Goal: Obtain resource: Download file/media

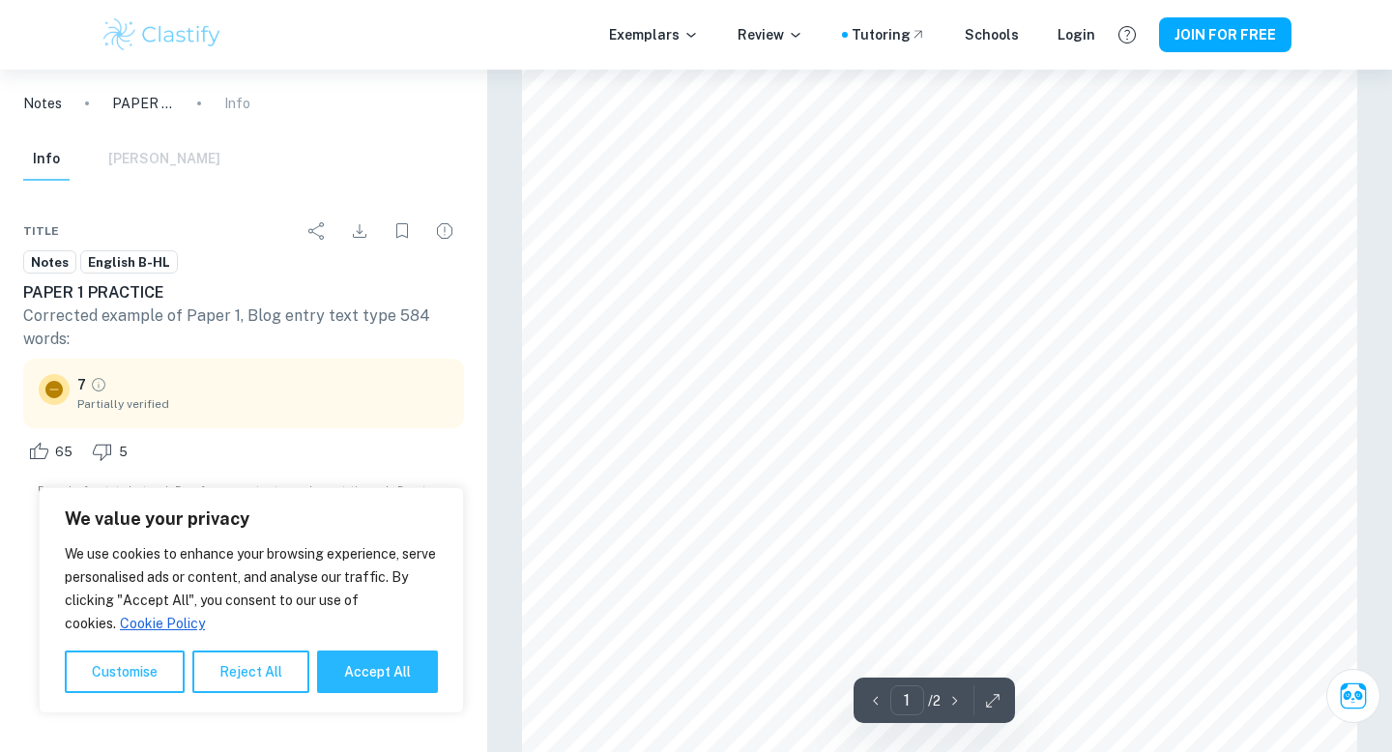
scroll to position [191, 0]
click at [419, 666] on button "Accept All" at bounding box center [377, 671] width 121 height 43
checkbox input "true"
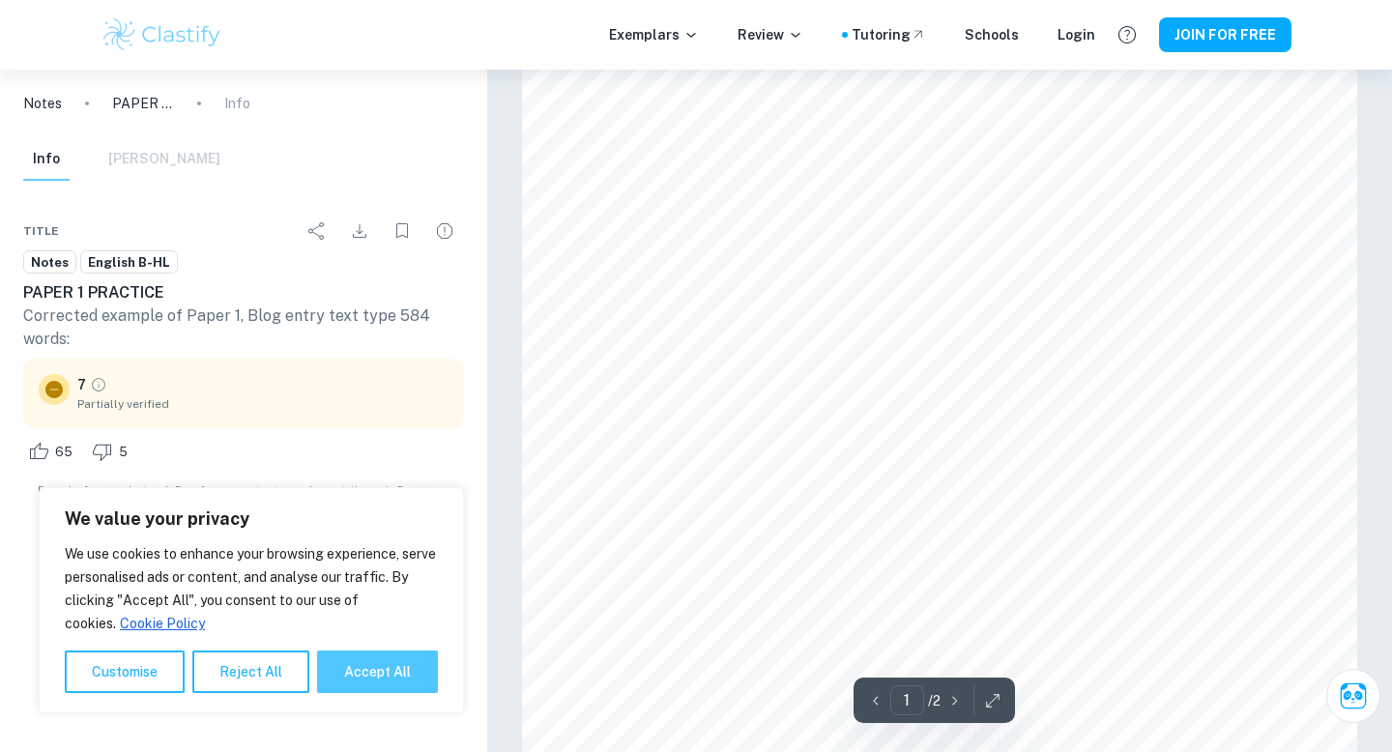
checkbox input "true"
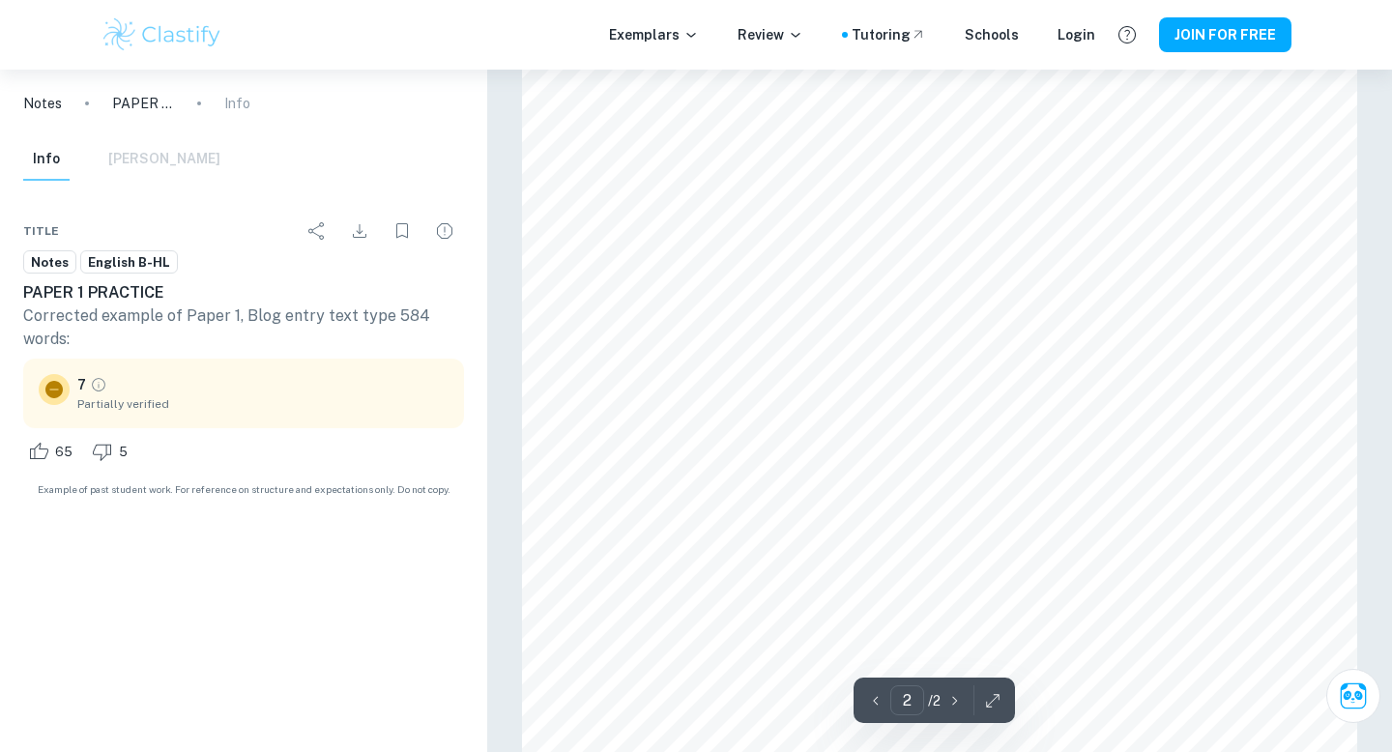
scroll to position [1389, 0]
type input "1"
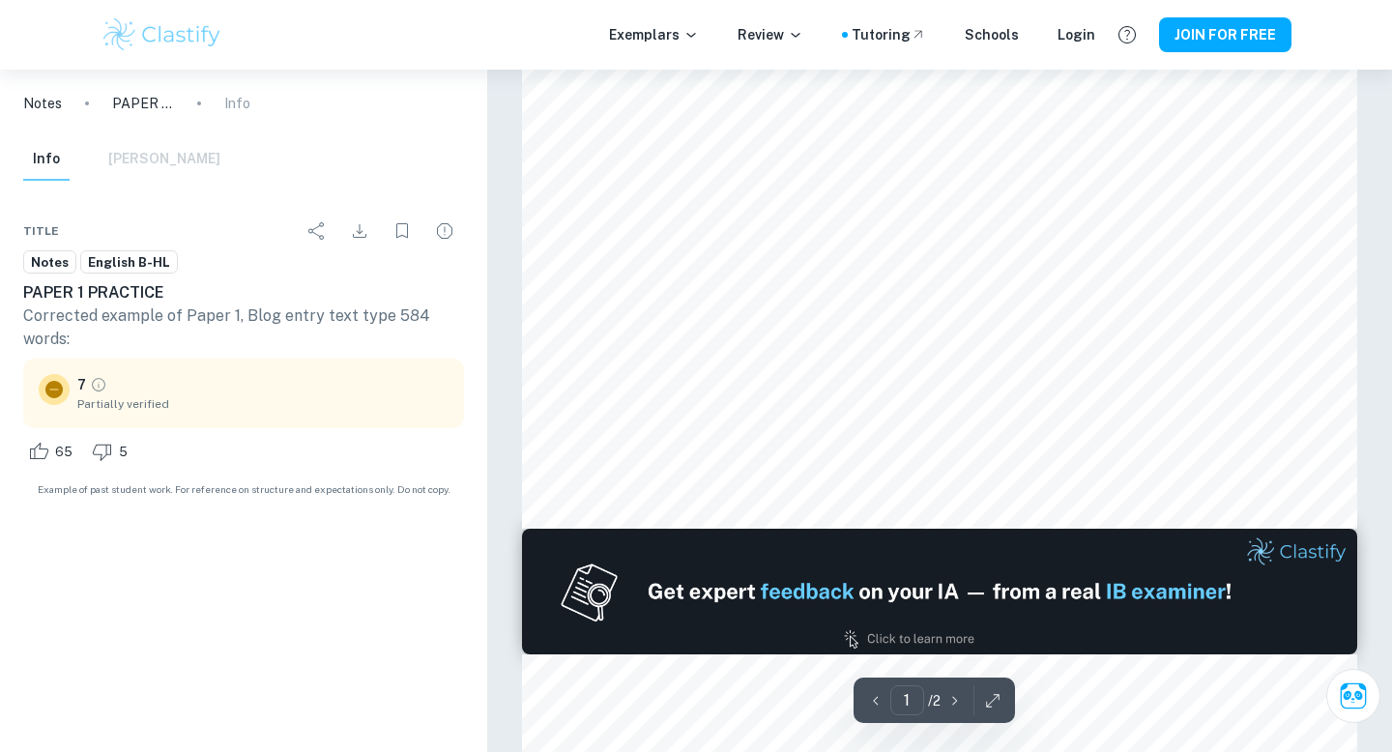
scroll to position [0, 0]
